Goal: Navigation & Orientation: Find specific page/section

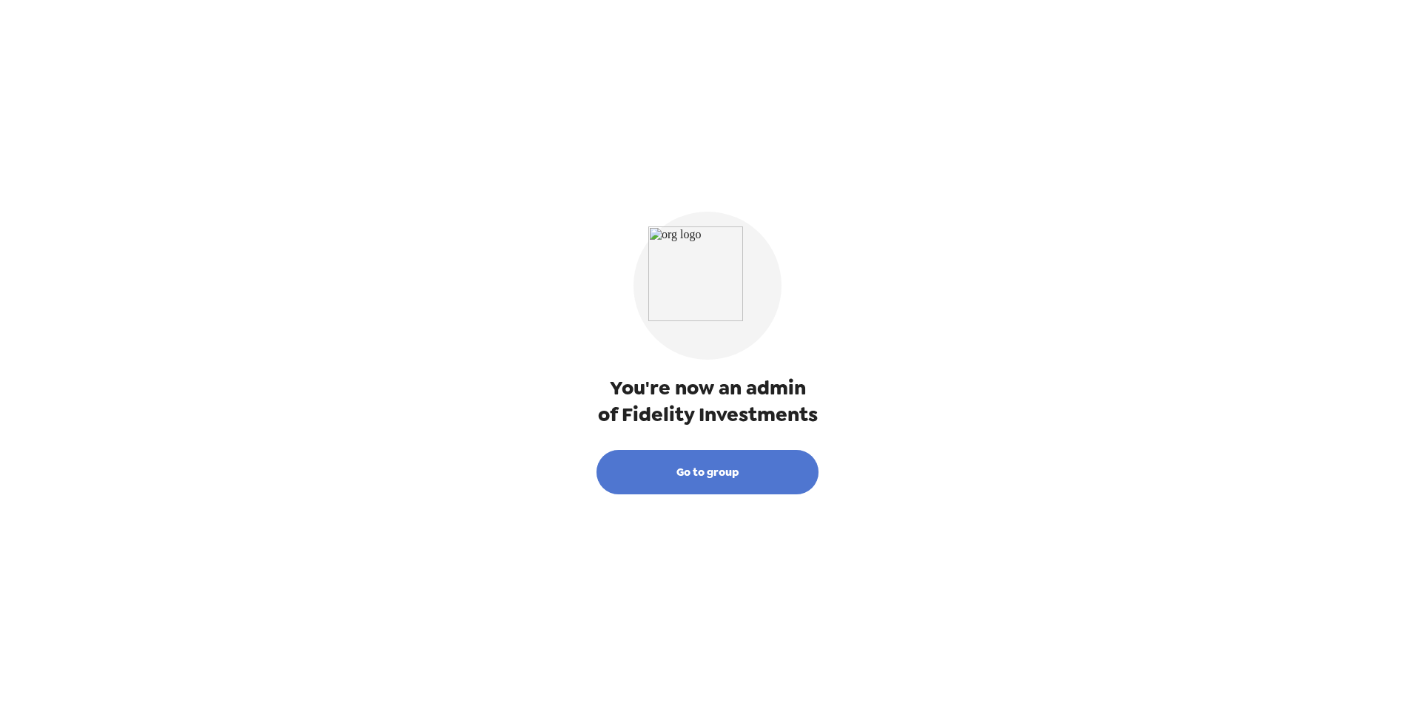
click at [714, 477] on button "Go to group" at bounding box center [708, 472] width 222 height 44
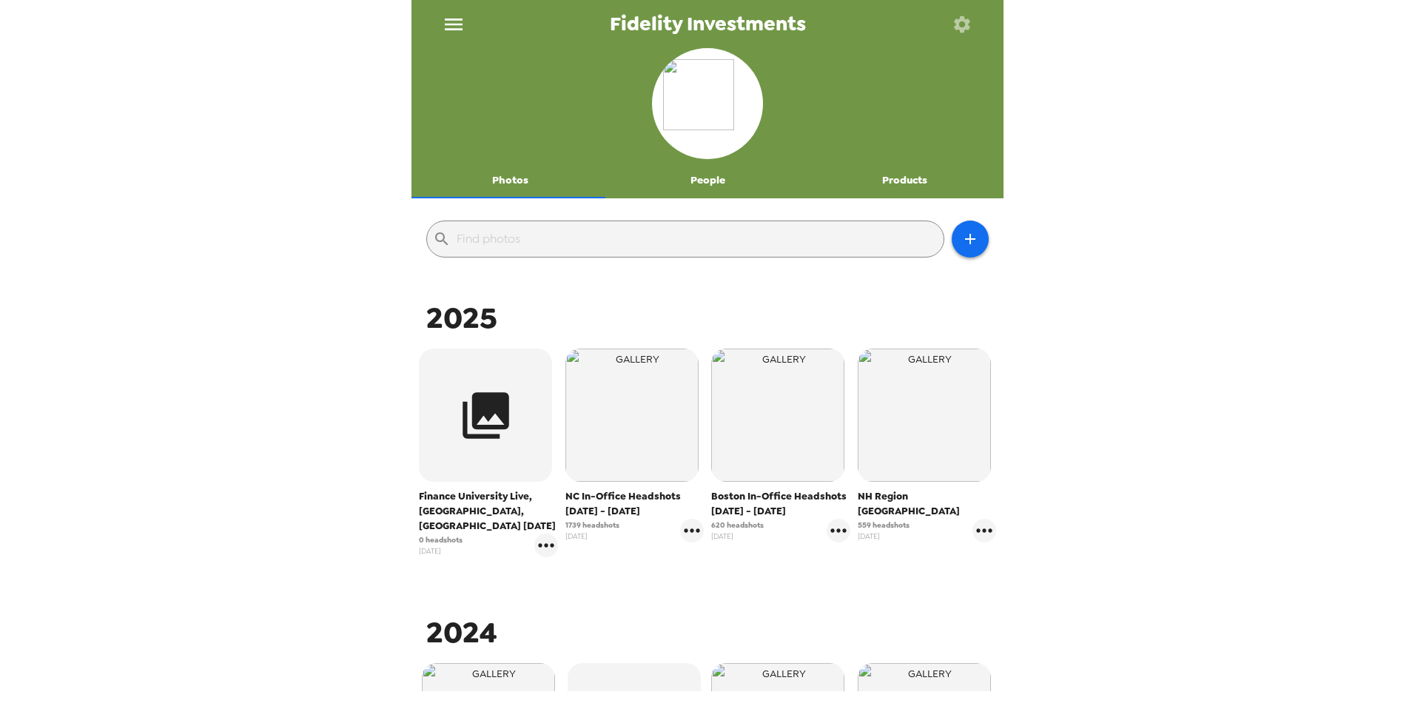
click at [463, 29] on icon "menu" at bounding box center [454, 25] width 24 height 24
